Goal: Task Accomplishment & Management: Manage account settings

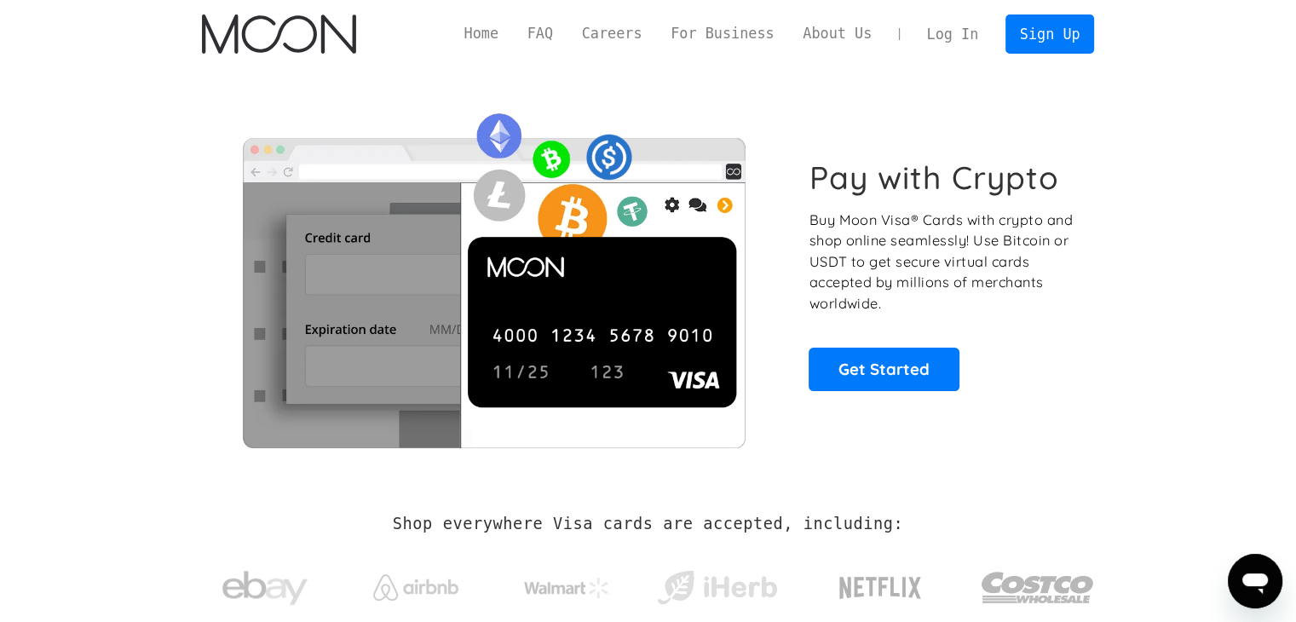
click at [958, 39] on link "Log In" at bounding box center [953, 33] width 80 height 37
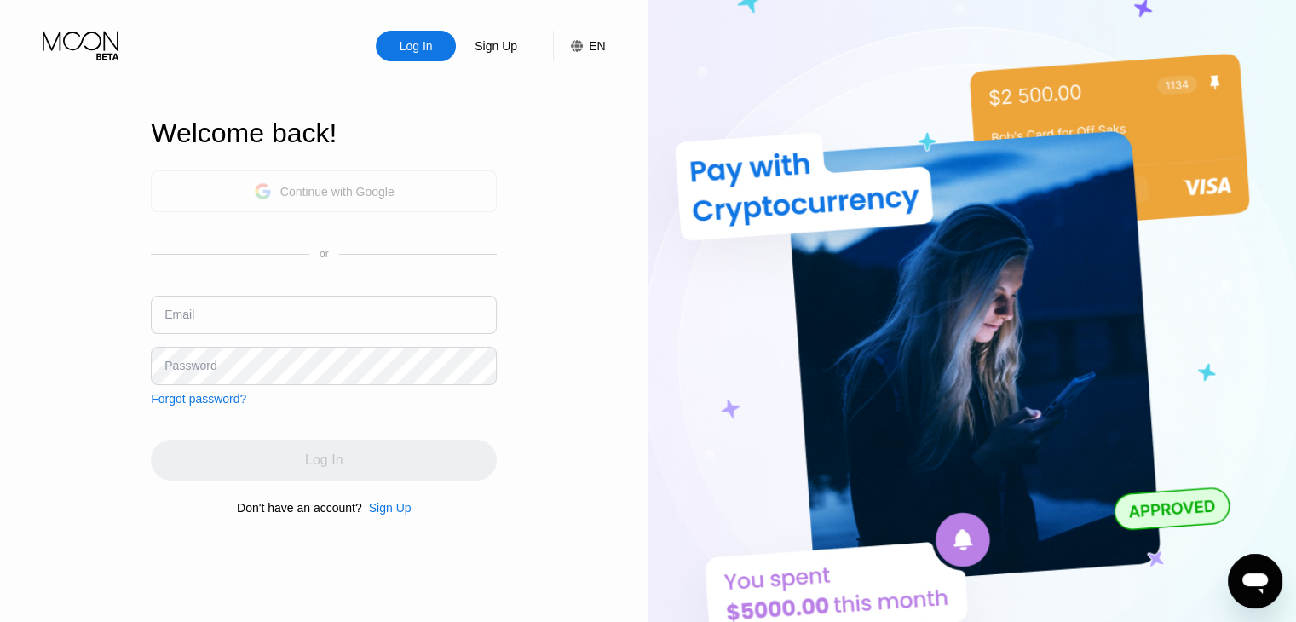
click at [317, 195] on div "Continue with Google" at bounding box center [337, 192] width 114 height 14
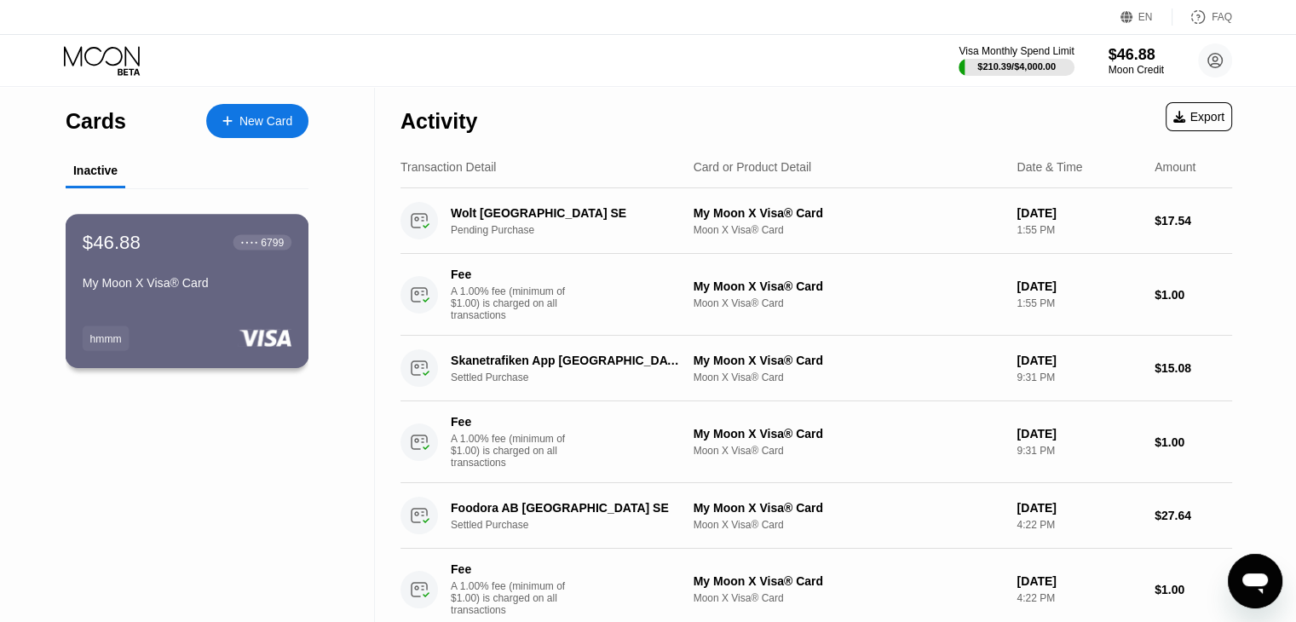
click at [232, 290] on div "My Moon X Visa® Card" at bounding box center [187, 283] width 209 height 14
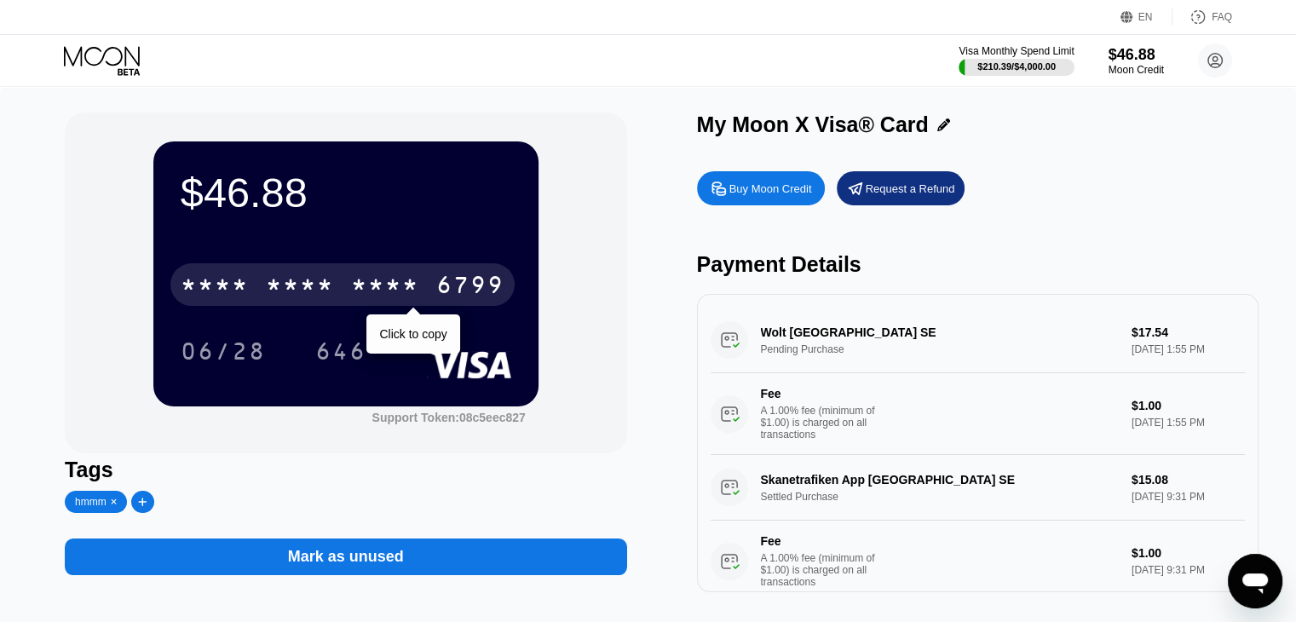
click at [232, 296] on div "* * * *" at bounding box center [215, 286] width 68 height 27
